Goal: Check status: Check status

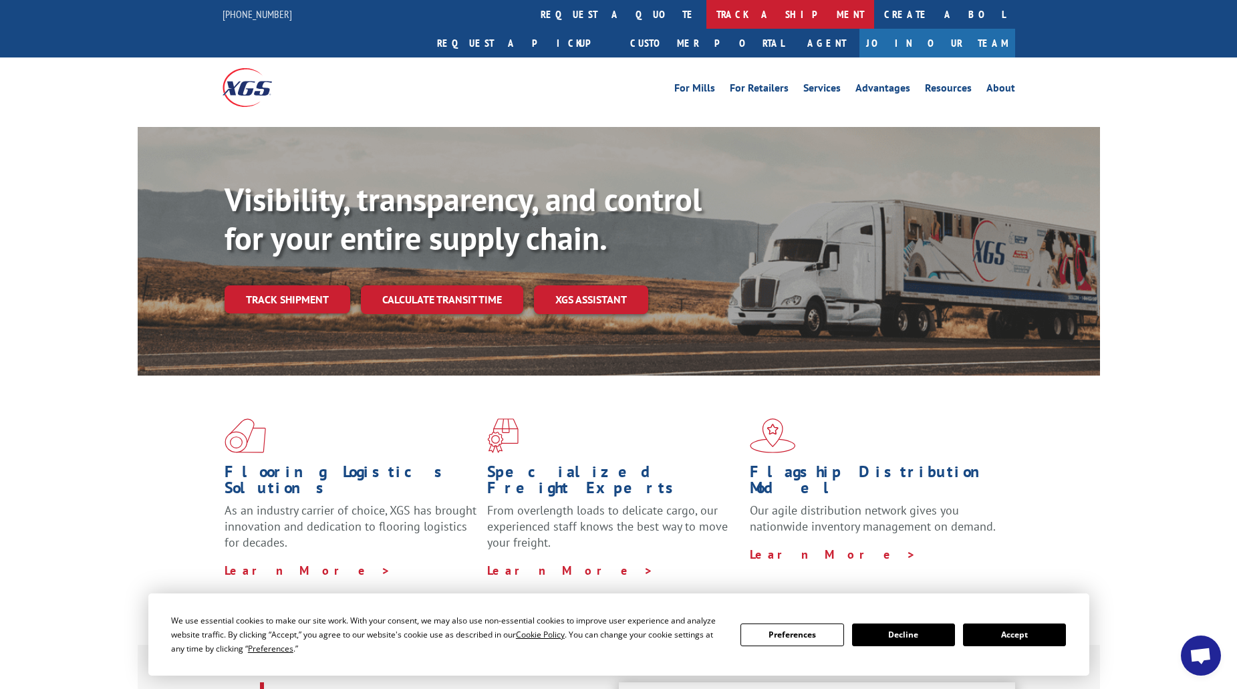
click at [706, 17] on link "track a shipment" at bounding box center [790, 14] width 168 height 29
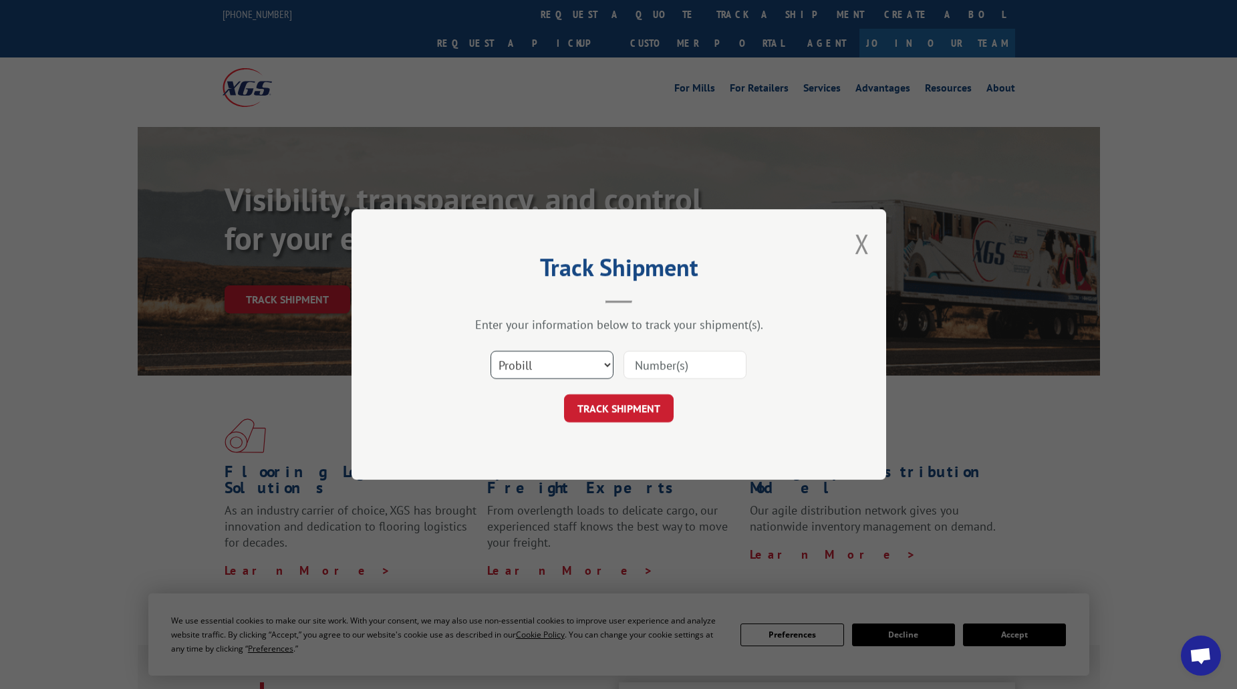
click at [550, 370] on select "Select category... Probill BOL PO" at bounding box center [552, 365] width 123 height 28
select select "po"
click at [491, 351] on select "Select category... Probill BOL PO" at bounding box center [552, 365] width 123 height 28
click at [706, 347] on div "Select category... Probill BOL PO" at bounding box center [618, 365] width 401 height 44
click at [704, 360] on input at bounding box center [685, 365] width 123 height 28
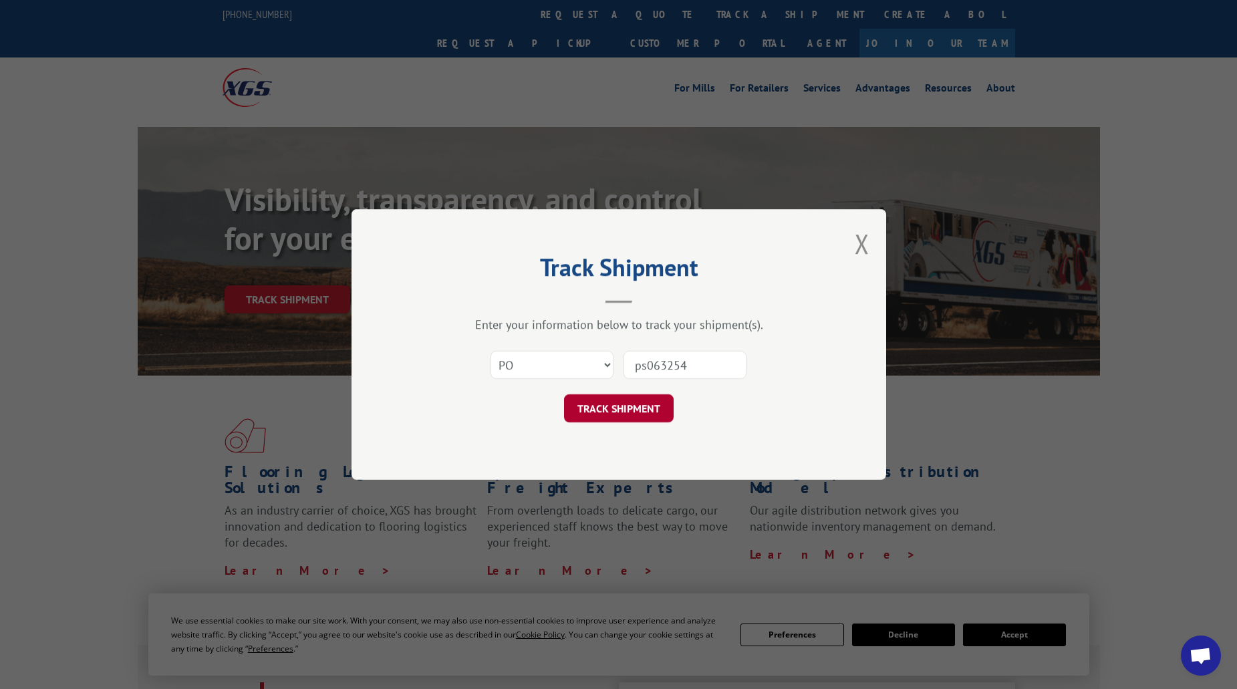
type input "ps063254"
click at [616, 409] on button "TRACK SHIPMENT" at bounding box center [619, 408] width 110 height 28
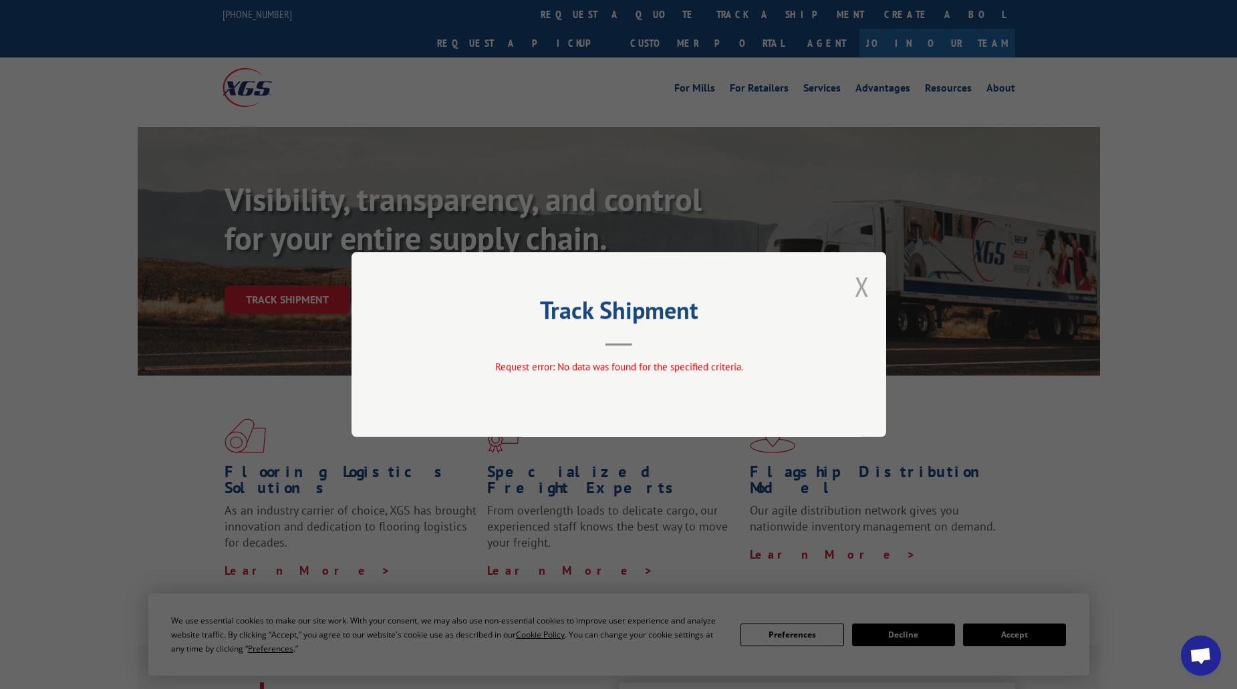
click at [859, 294] on button "Close modal" at bounding box center [862, 286] width 15 height 35
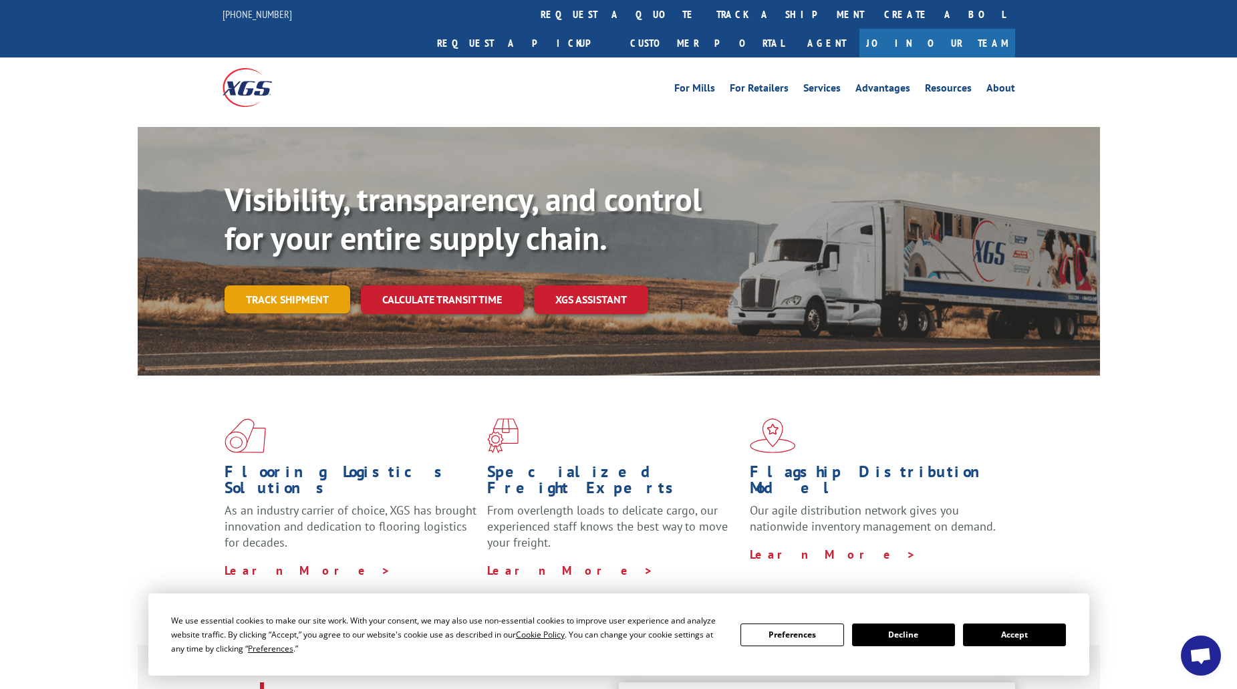
click at [301, 285] on link "Track shipment" at bounding box center [288, 299] width 126 height 28
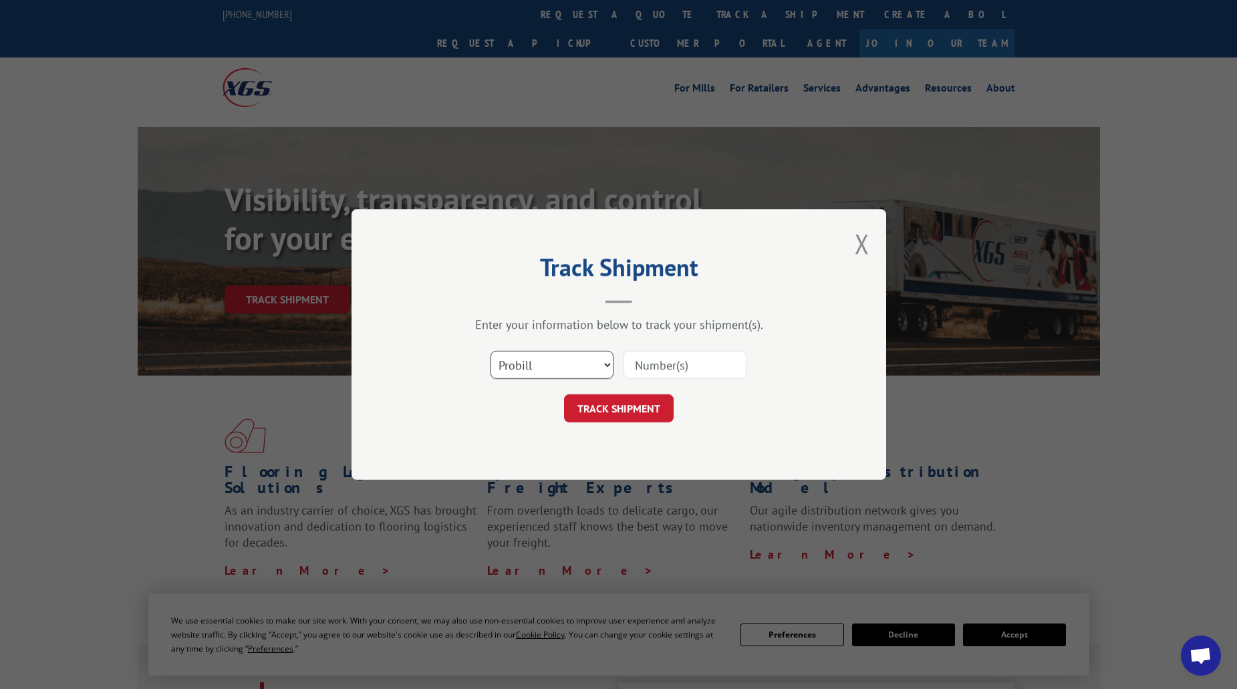
click at [583, 361] on select "Select category... Probill BOL PO" at bounding box center [552, 365] width 123 height 28
select select "bol"
click at [491, 351] on select "Select category... Probill BOL PO" at bounding box center [552, 365] width 123 height 28
click at [681, 364] on input at bounding box center [685, 365] width 123 height 28
paste input "7063533"
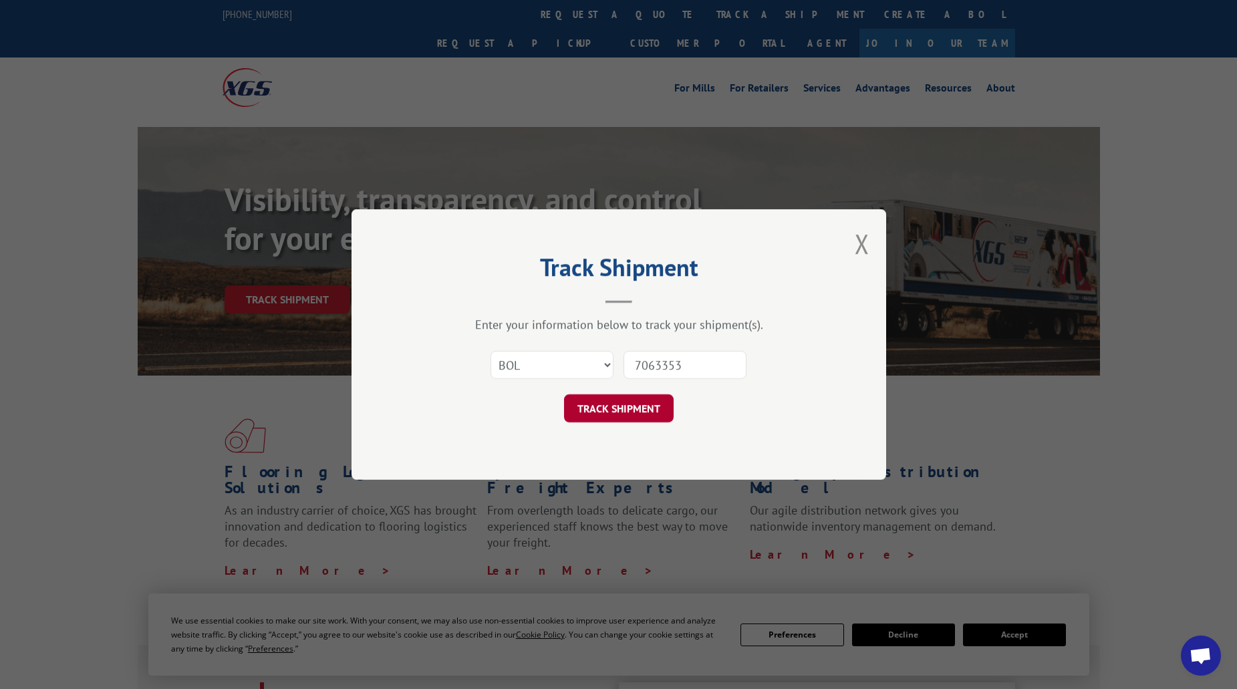
type input "7063353"
click at [610, 397] on button "TRACK SHIPMENT" at bounding box center [619, 408] width 110 height 28
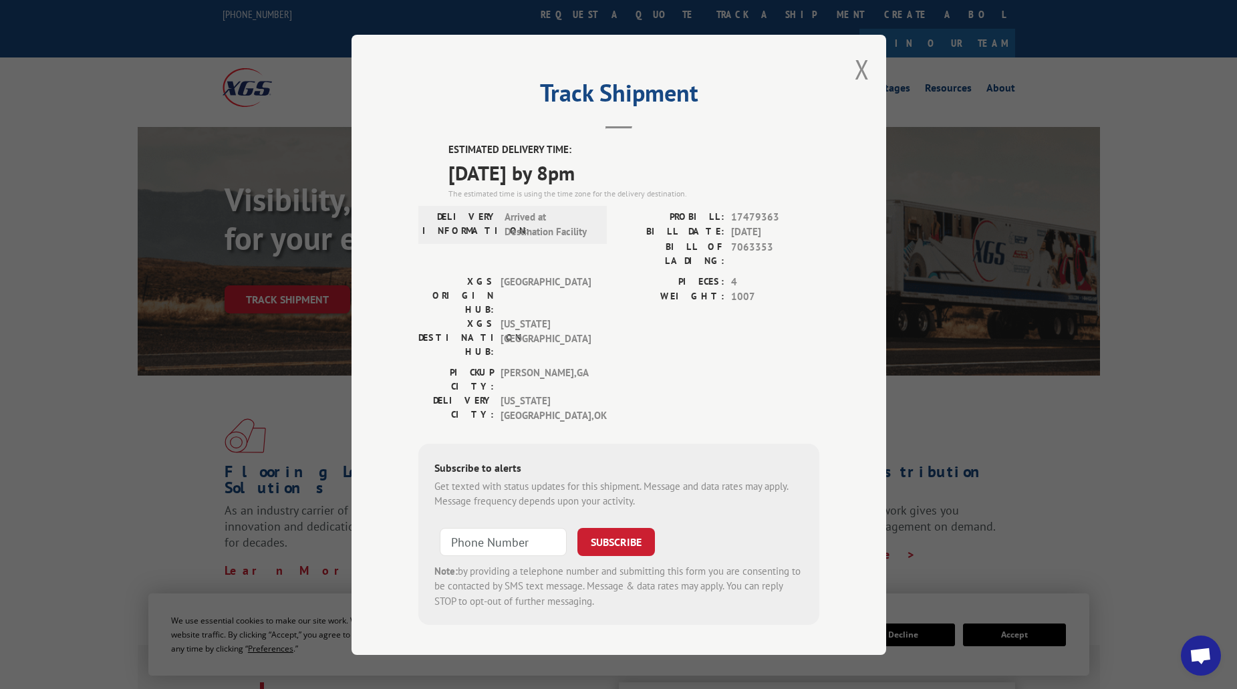
click at [749, 257] on span "7063353" at bounding box center [775, 253] width 88 height 28
click at [744, 224] on span "17479363" at bounding box center [775, 216] width 88 height 15
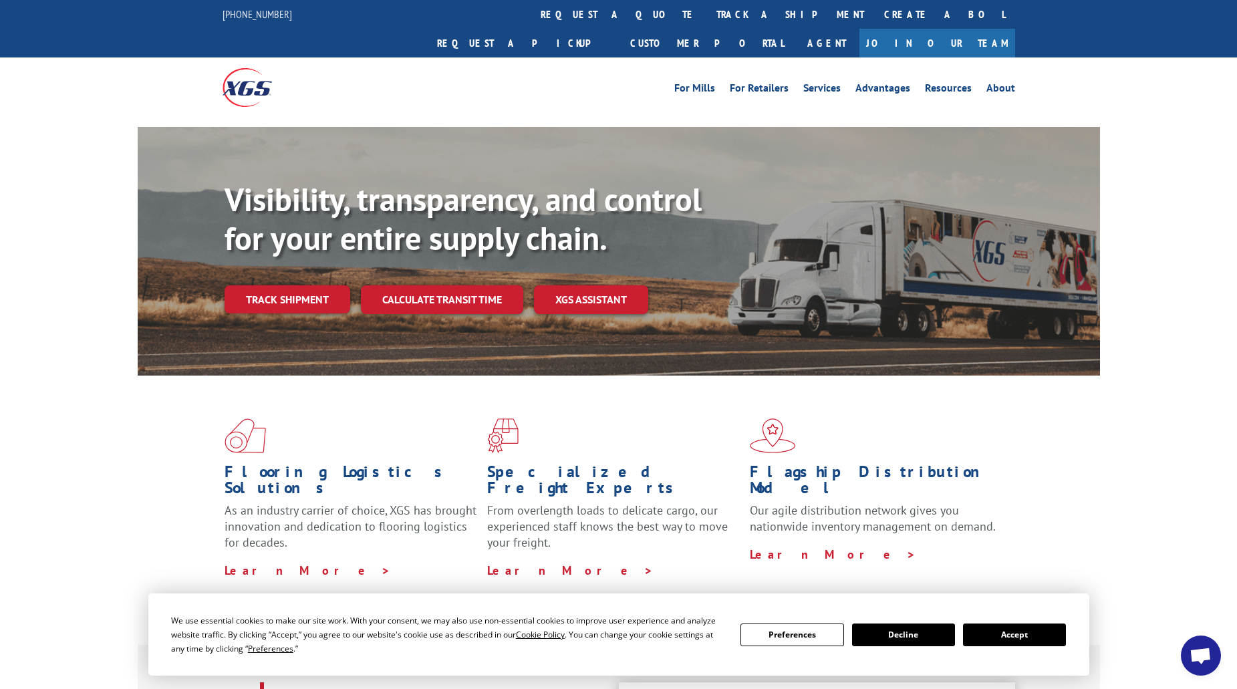
click at [300, 285] on link "Track shipment" at bounding box center [288, 299] width 126 height 28
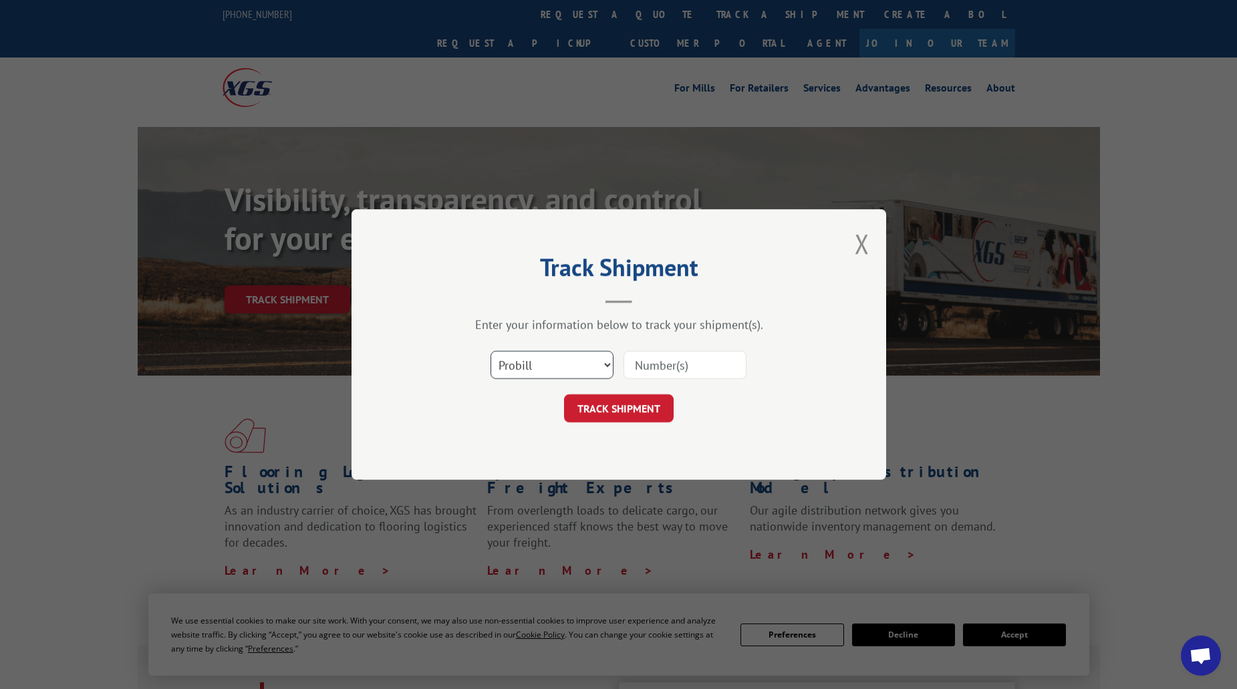
click at [529, 375] on select "Select category... Probill BOL PO" at bounding box center [552, 365] width 123 height 28
select select "bol"
click at [491, 351] on select "Select category... Probill BOL PO" at bounding box center [552, 365] width 123 height 28
click at [670, 366] on input at bounding box center [685, 365] width 123 height 28
paste input "7076261"
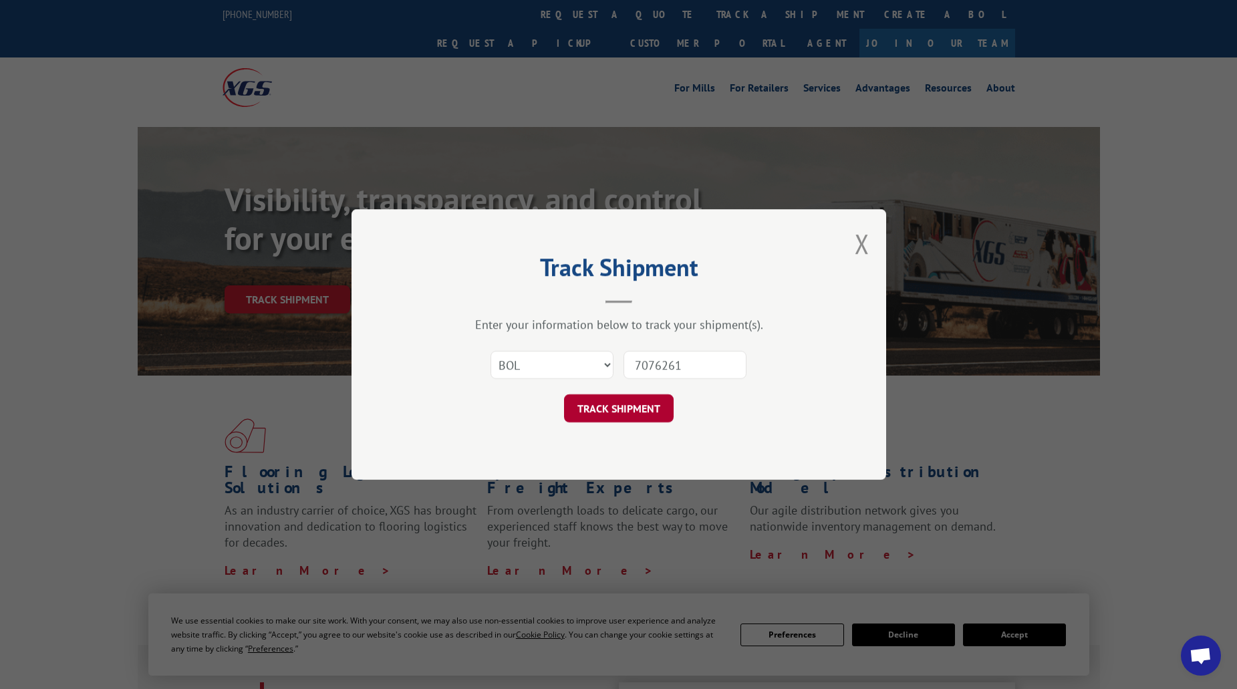
type input "7076261"
click at [662, 414] on button "TRACK SHIPMENT" at bounding box center [619, 408] width 110 height 28
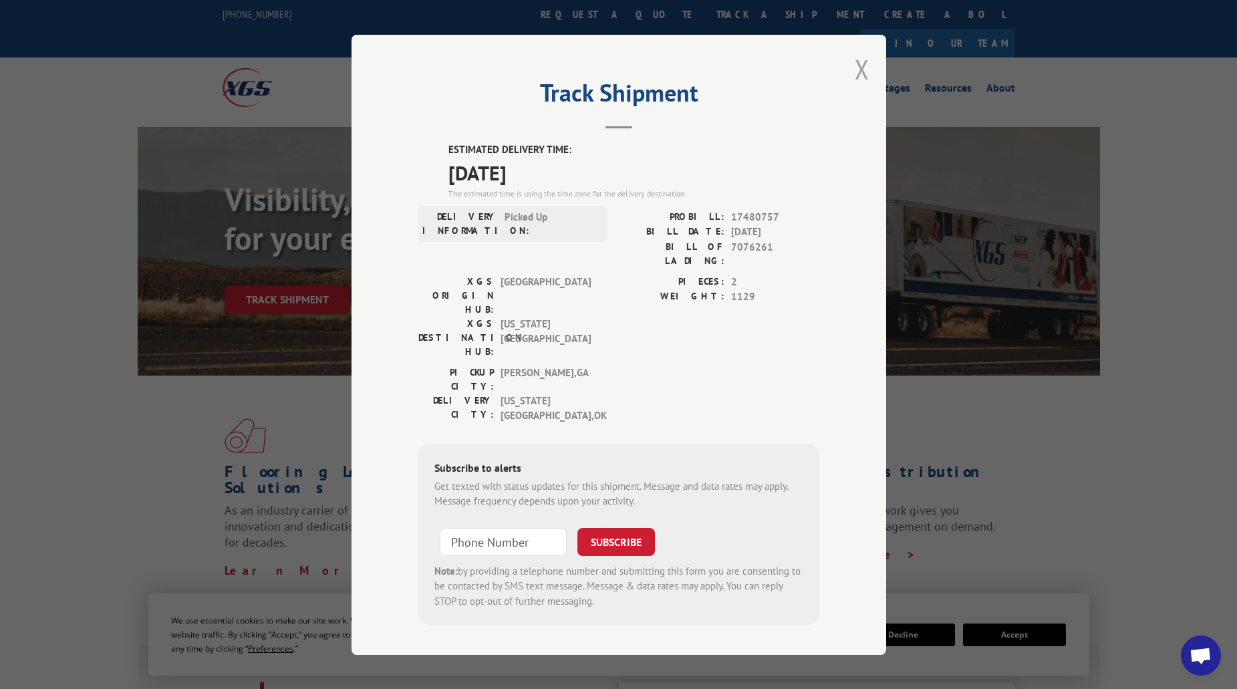
click at [857, 76] on button "Close modal" at bounding box center [862, 68] width 15 height 35
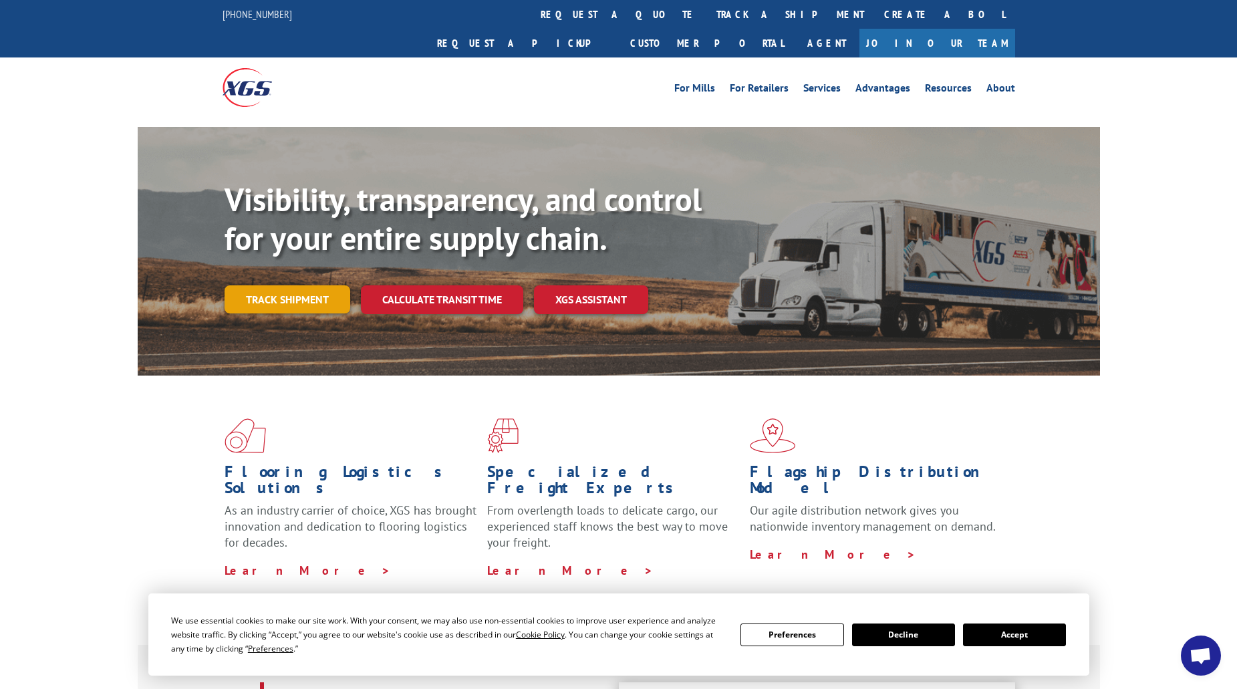
click at [293, 285] on link "Track shipment" at bounding box center [288, 299] width 126 height 28
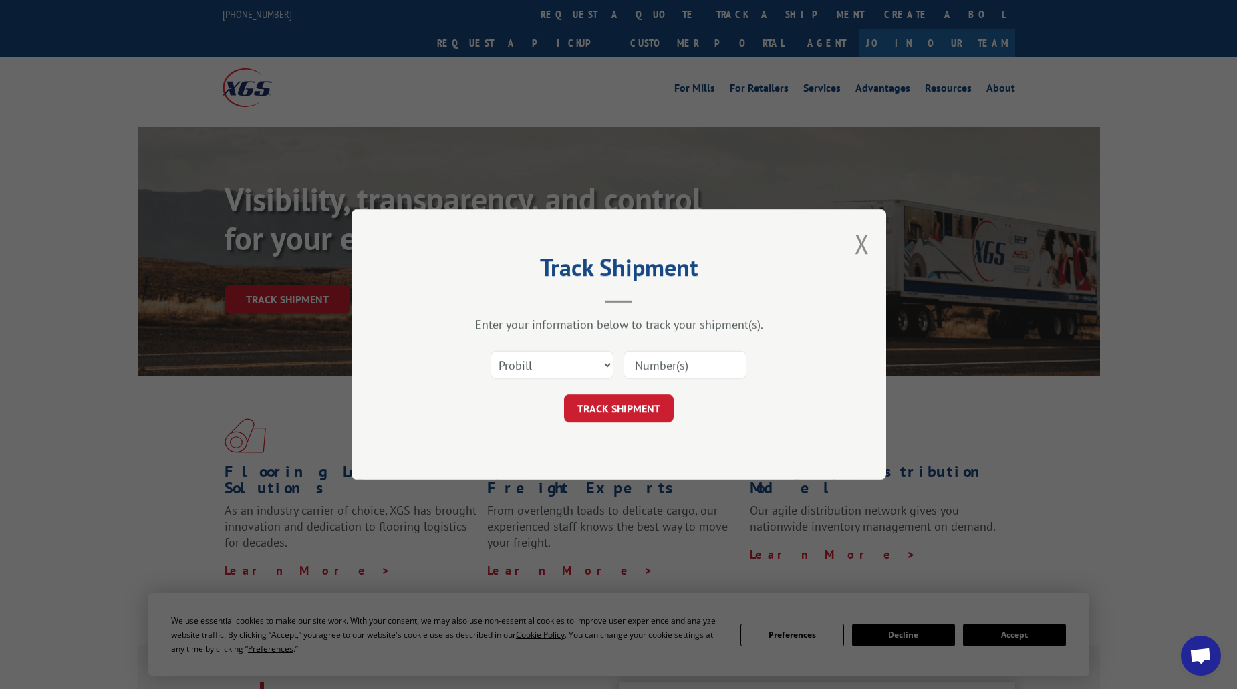
click at [674, 369] on input at bounding box center [685, 365] width 123 height 28
type input "4"
type input "7063353"
click at [635, 410] on button "TRACK SHIPMENT" at bounding box center [619, 408] width 110 height 28
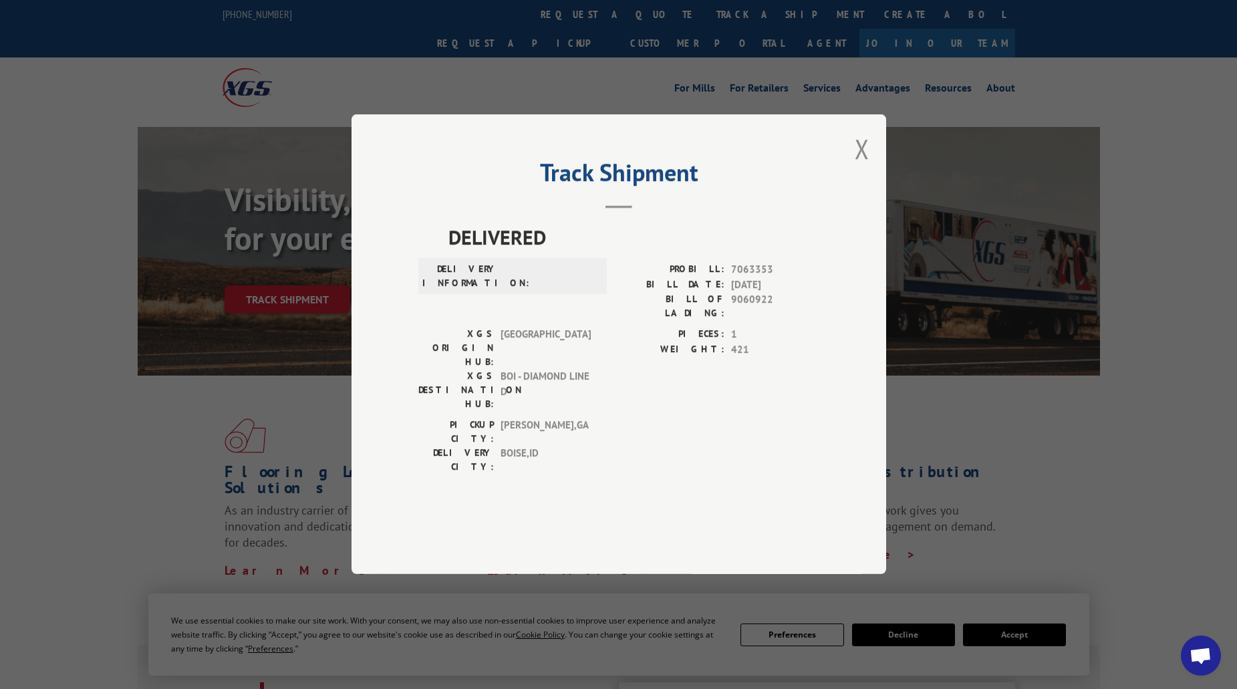
click at [750, 278] on span "7063353" at bounding box center [775, 270] width 88 height 15
copy span "7063353"
click at [860, 166] on button "Close modal" at bounding box center [862, 148] width 15 height 35
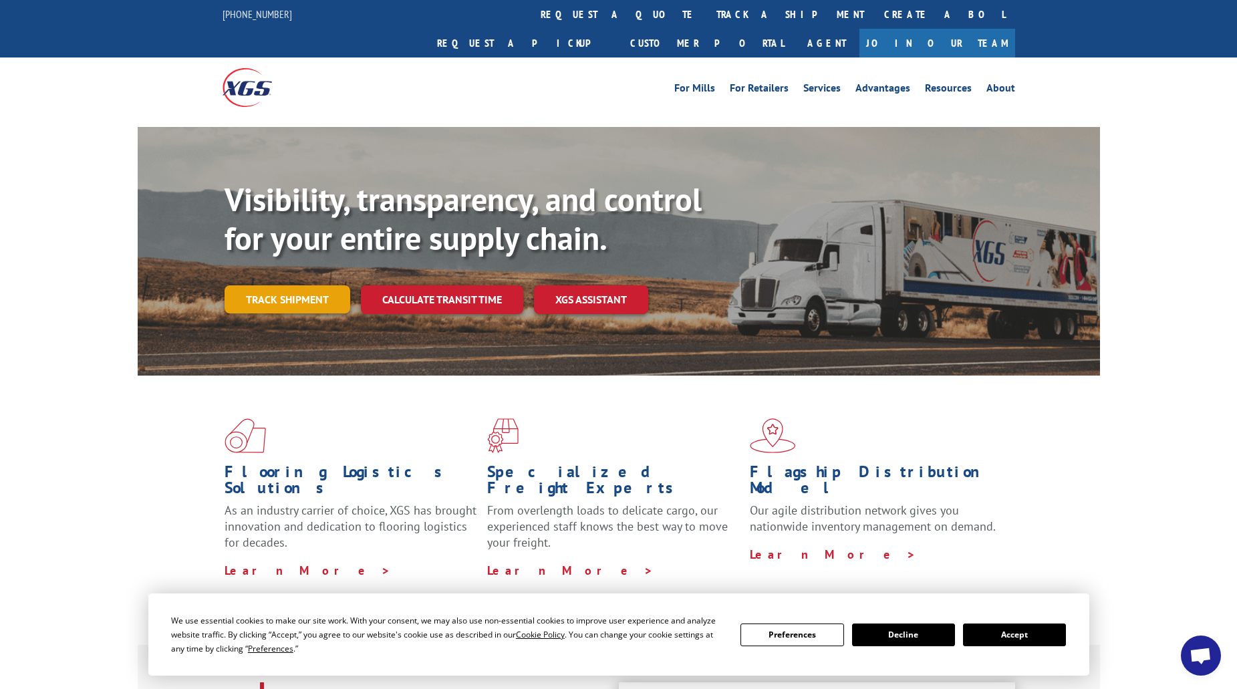
click at [298, 285] on link "Track shipment" at bounding box center [288, 299] width 126 height 28
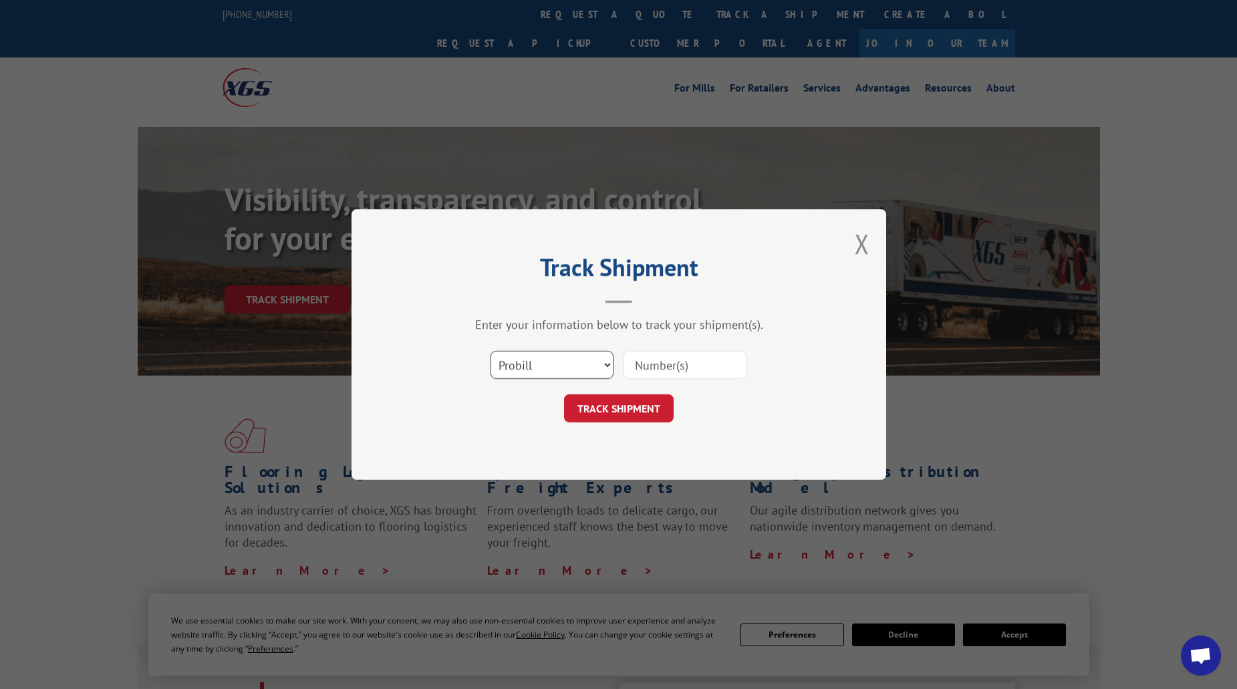
click at [527, 367] on select "Select category... Probill BOL PO" at bounding box center [552, 365] width 123 height 28
select select "bol"
click at [491, 351] on select "Select category... Probill BOL PO" at bounding box center [552, 365] width 123 height 28
click at [668, 373] on input at bounding box center [685, 365] width 123 height 28
paste input "7063353"
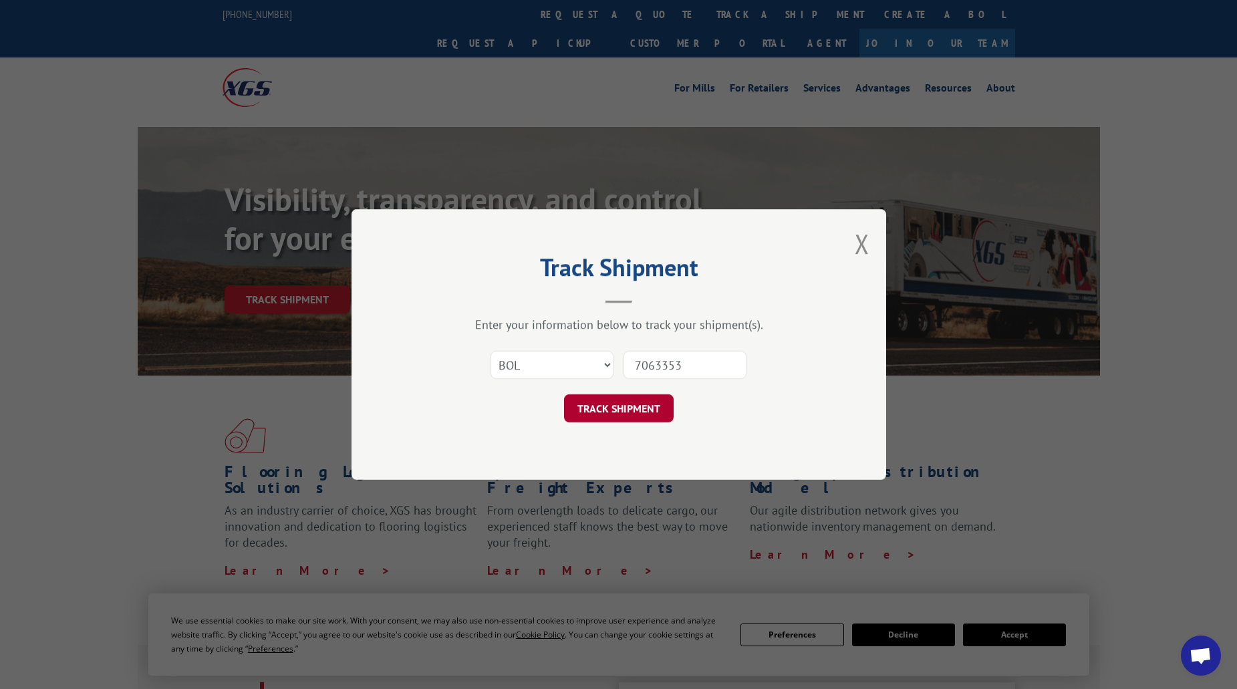
type input "7063353"
click at [638, 416] on button "TRACK SHIPMENT" at bounding box center [619, 408] width 110 height 28
